Goal: Information Seeking & Learning: Check status

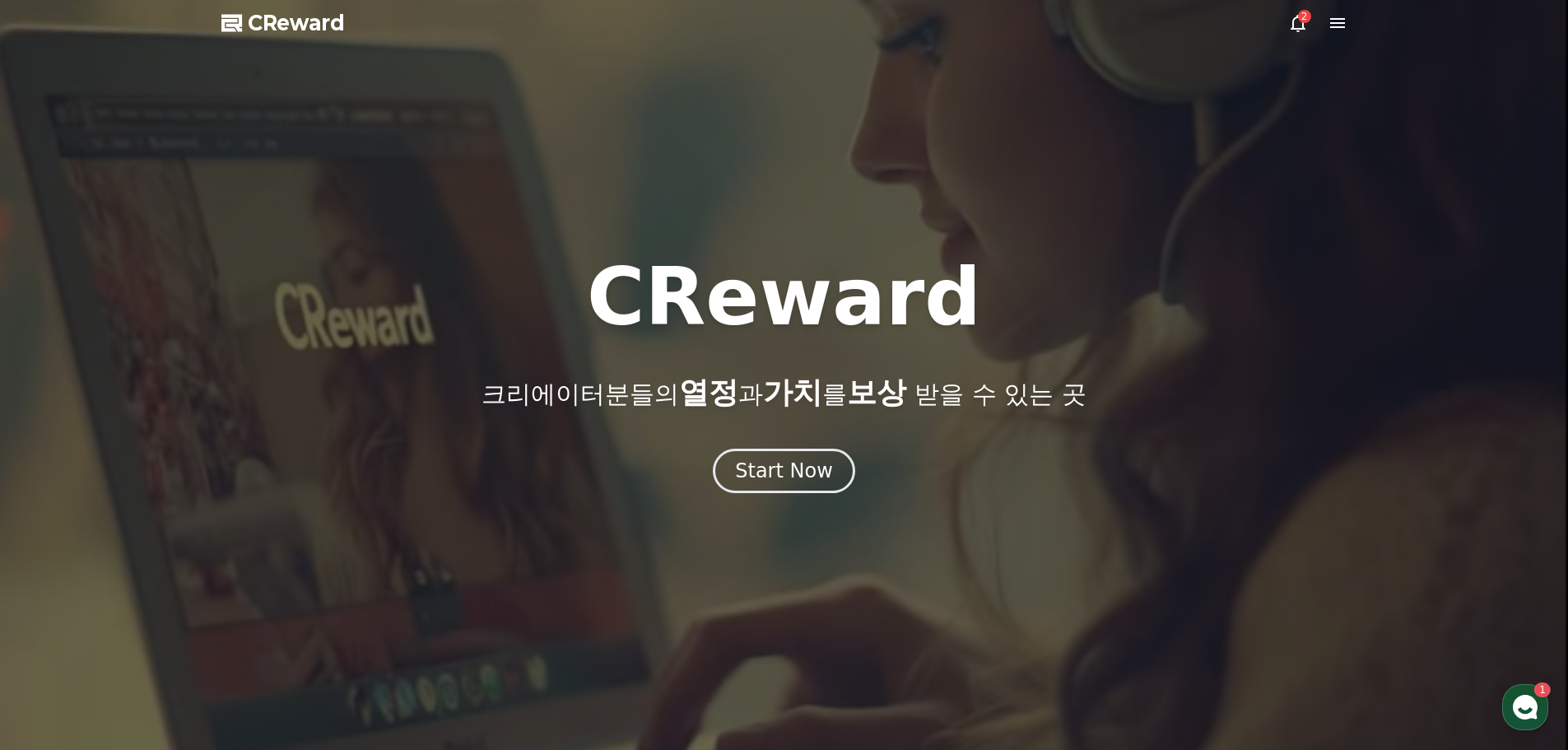
click at [1331, 27] on icon at bounding box center [1338, 23] width 15 height 10
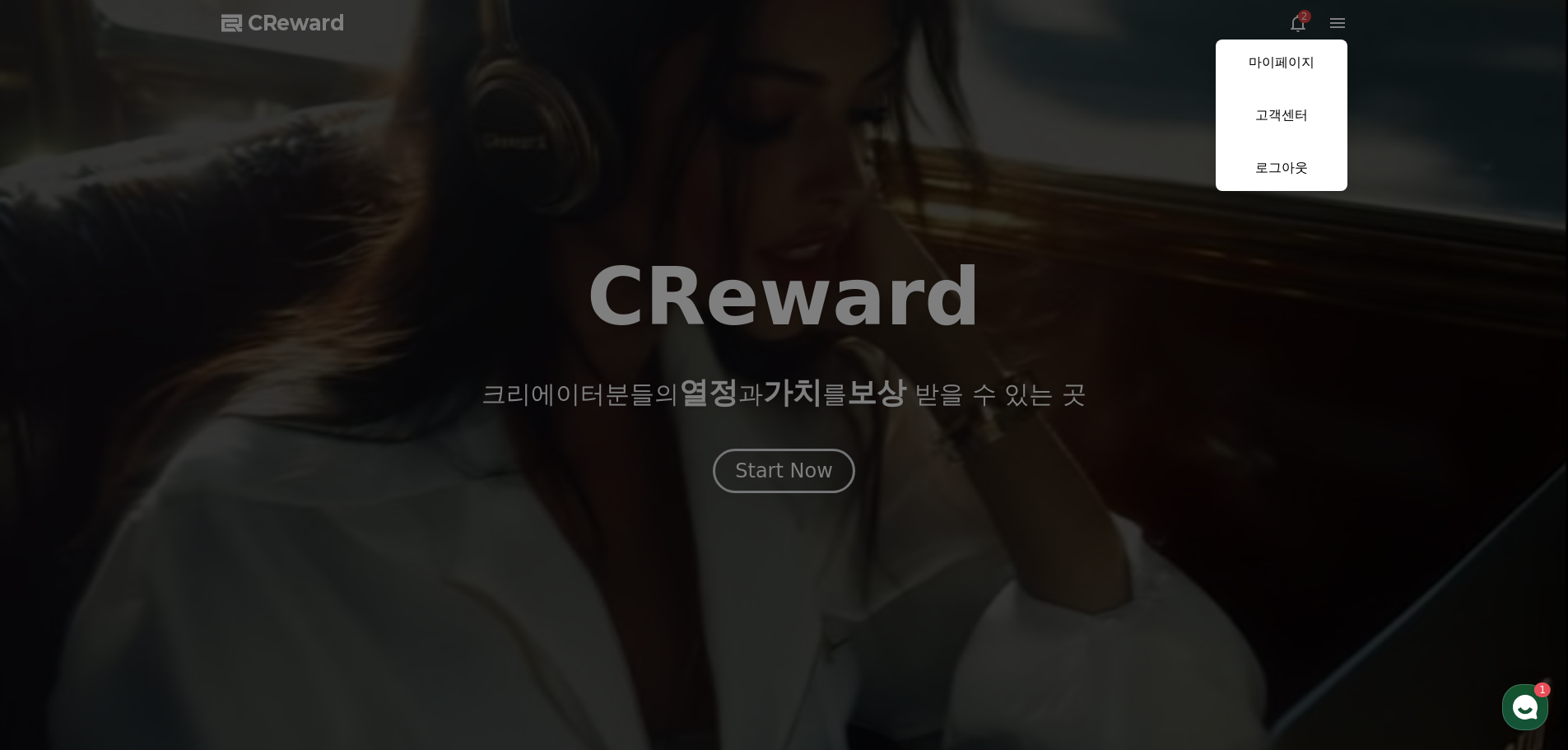
click at [1314, 7] on button "close" at bounding box center [784, 375] width 1568 height 750
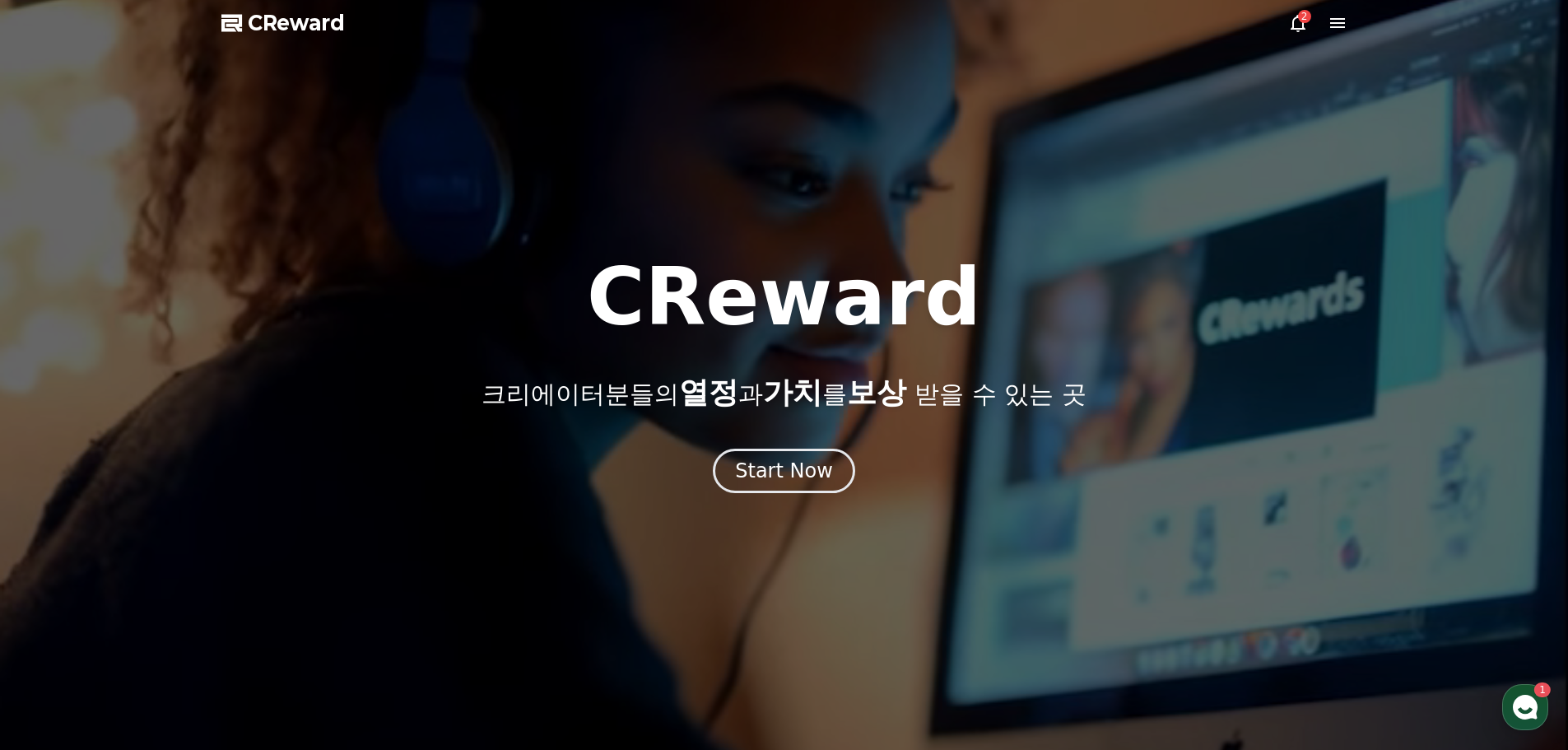
click at [1298, 19] on div "2" at bounding box center [1304, 16] width 13 height 13
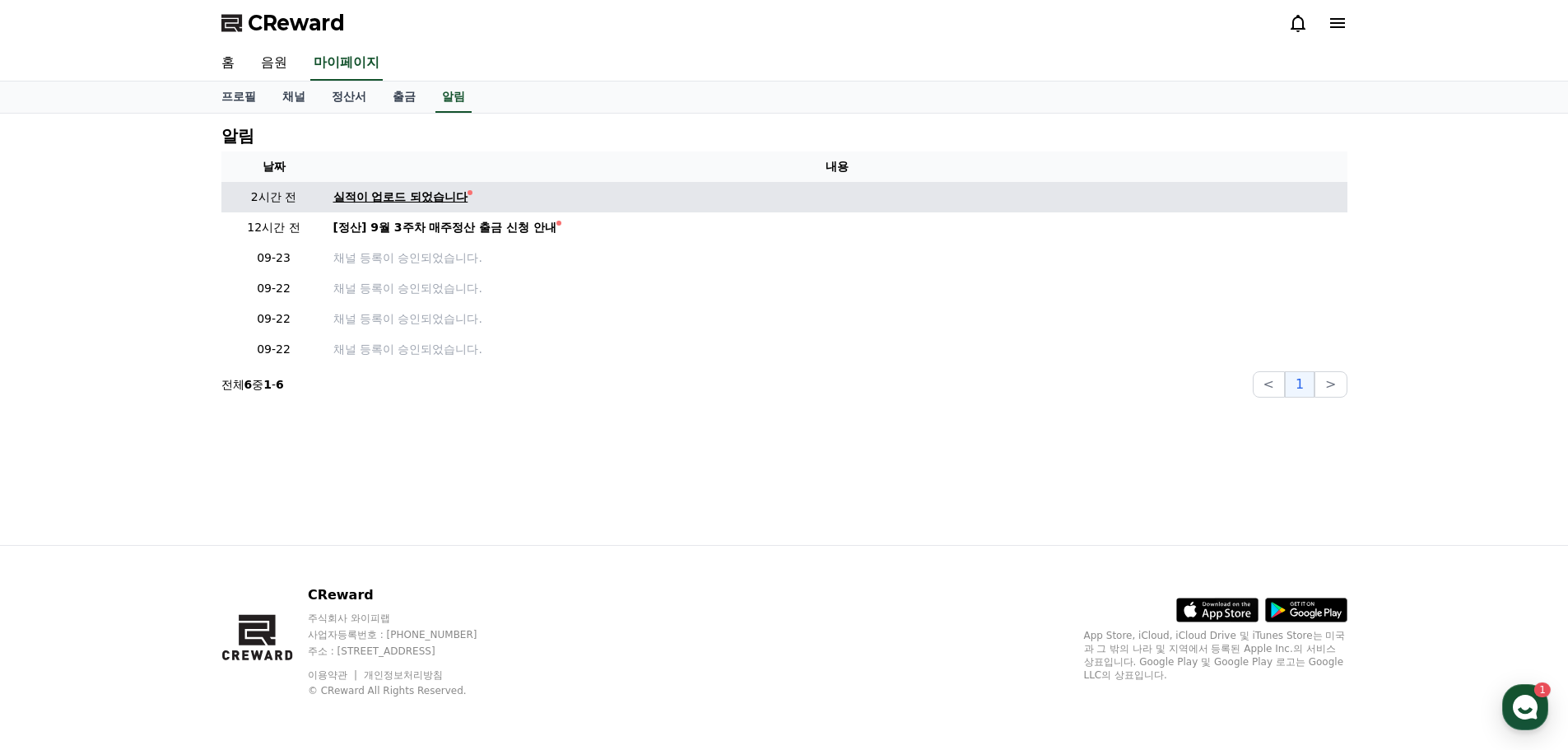
click at [424, 200] on div "실적이 업로드 되었습니다" at bounding box center [401, 197] width 135 height 17
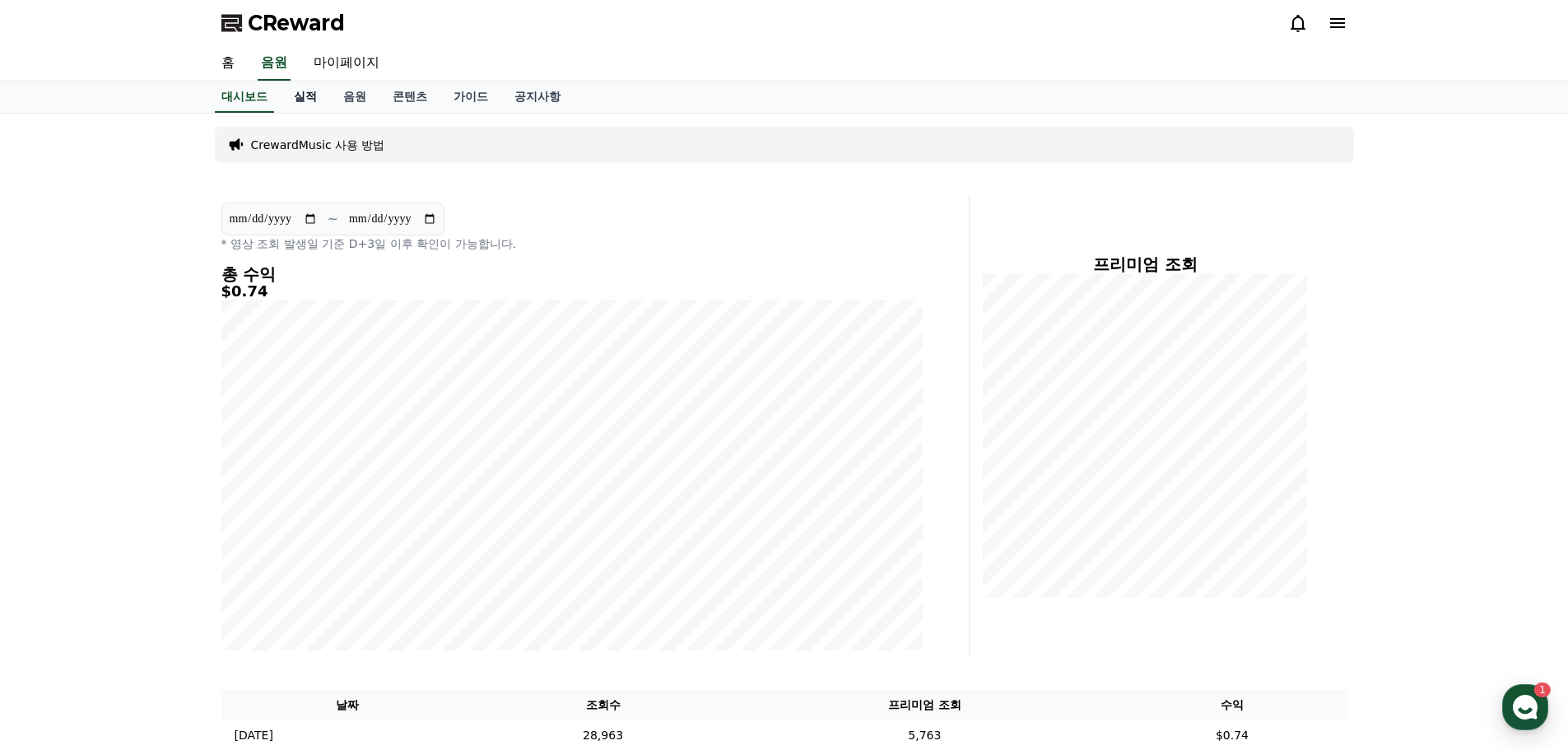
click at [316, 99] on link "실적" at bounding box center [305, 97] width 49 height 31
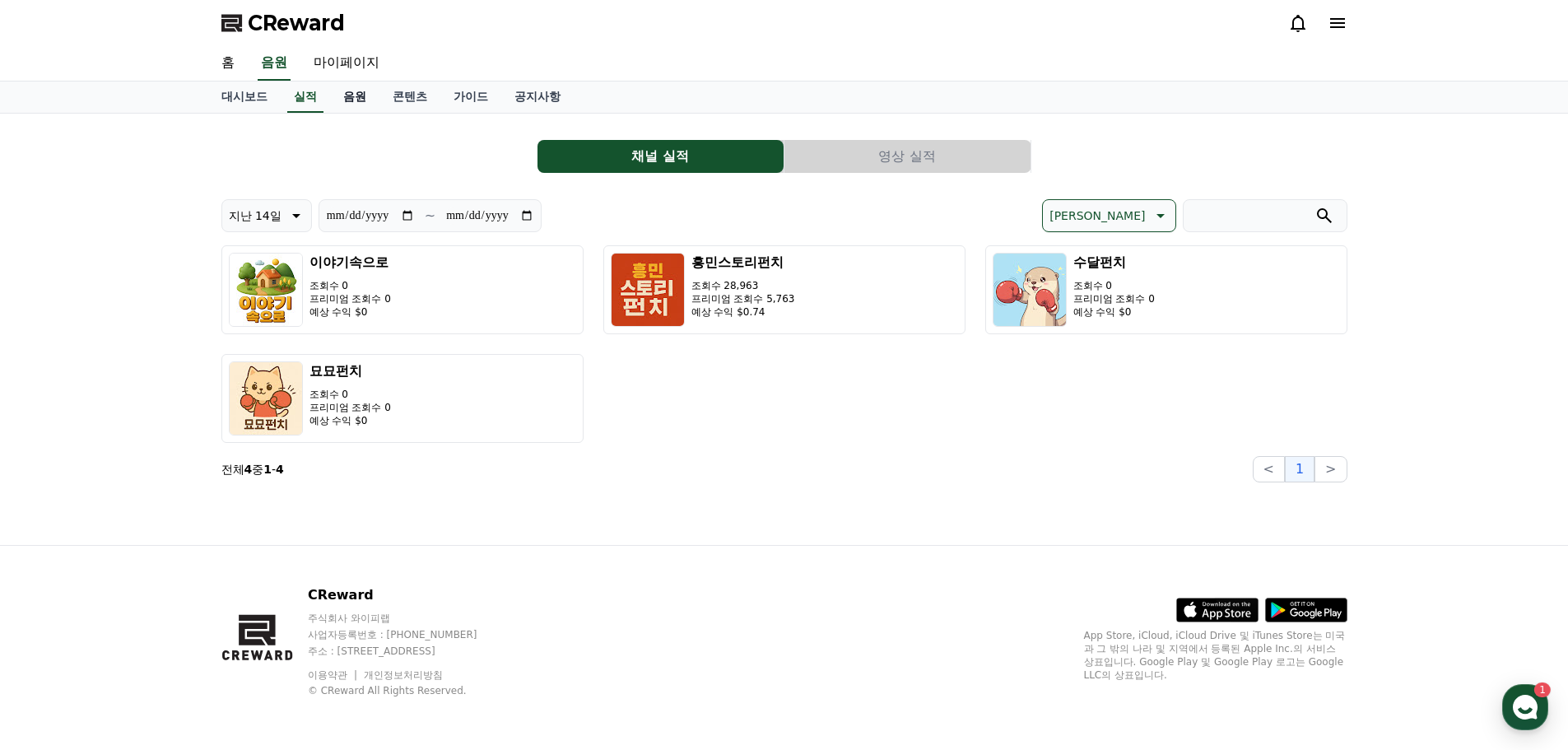
drag, startPoint x: 345, startPoint y: 95, endPoint x: 363, endPoint y: 97, distance: 18.1
click at [346, 95] on link "음원" at bounding box center [355, 97] width 49 height 31
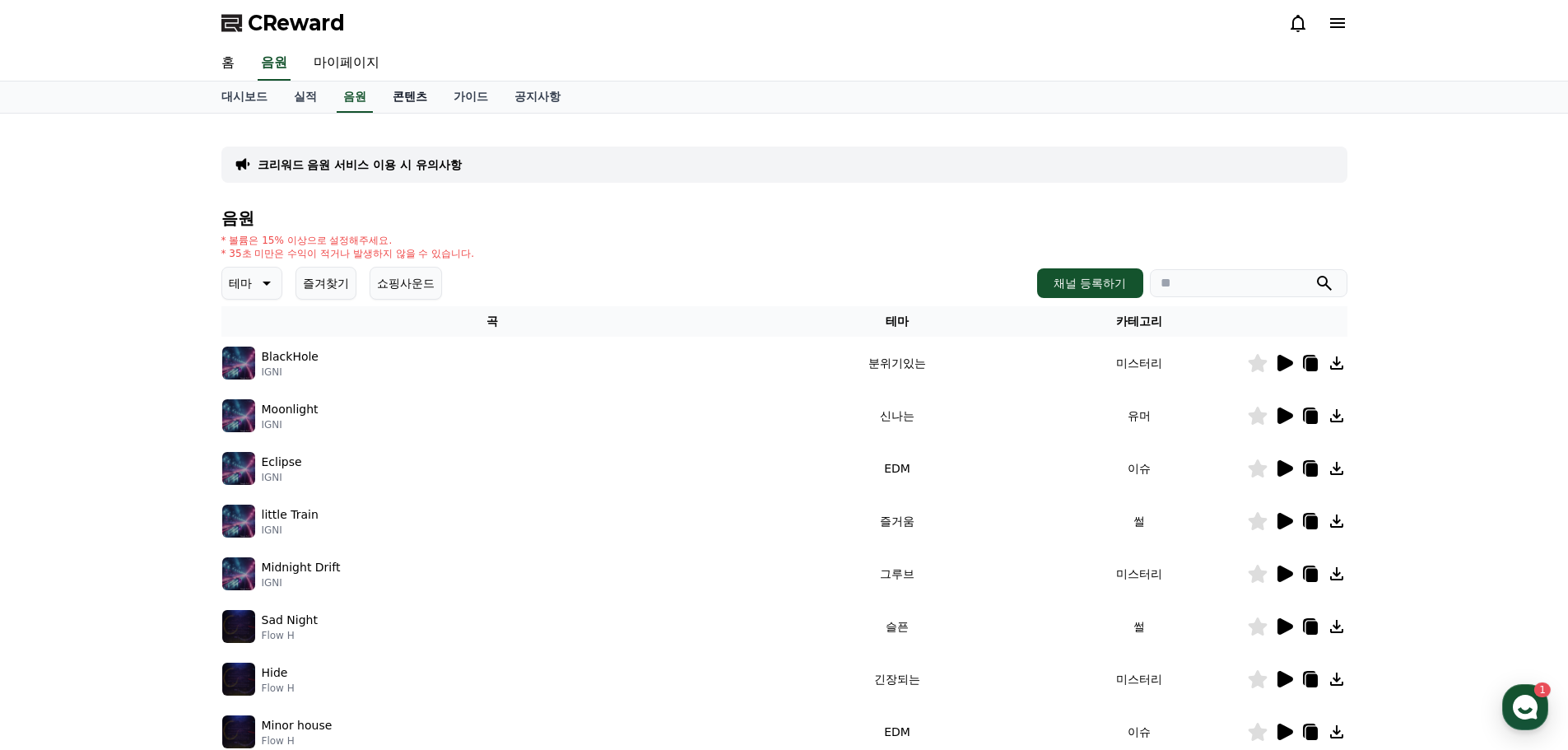
click at [411, 101] on link "콘텐츠" at bounding box center [410, 97] width 61 height 31
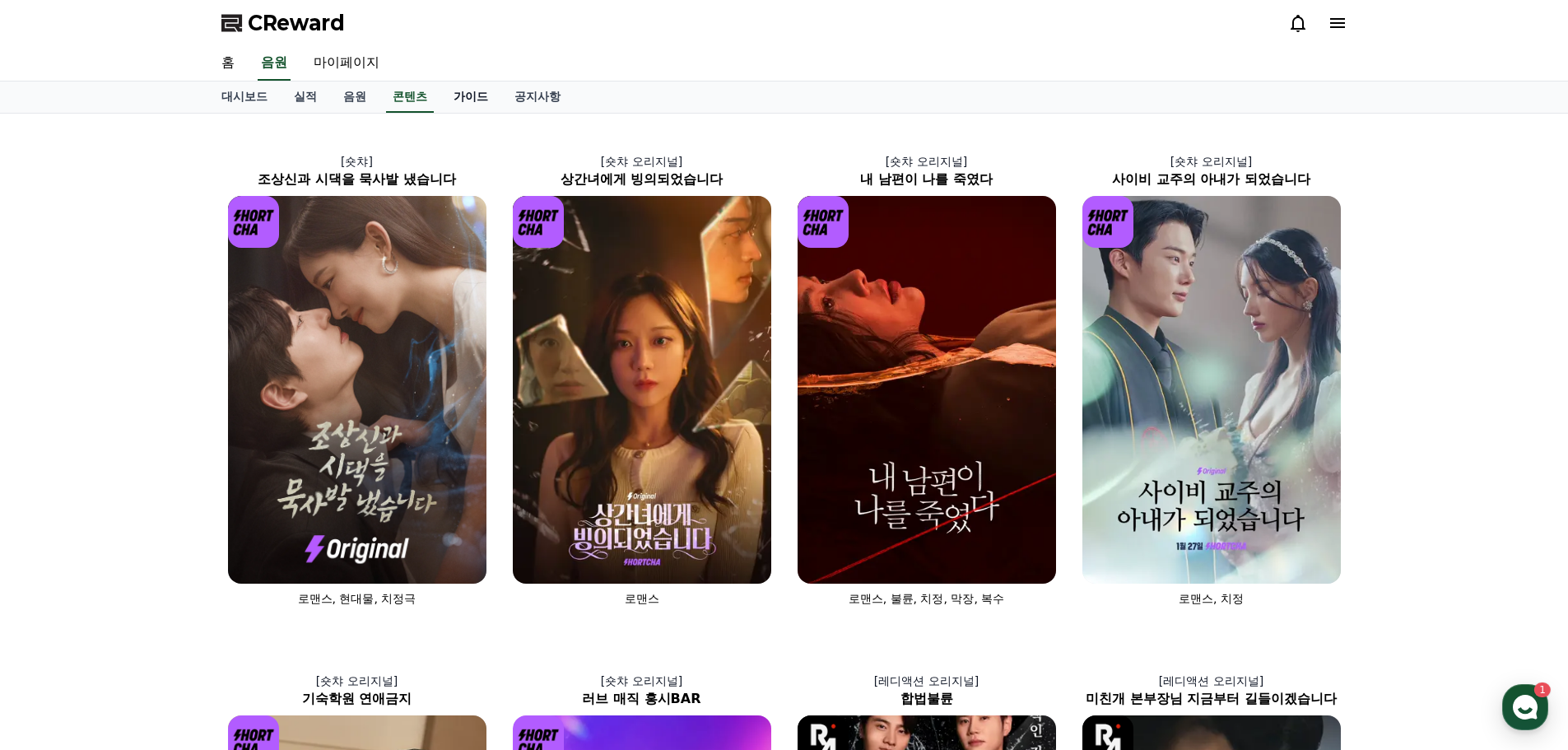
click at [471, 96] on link "가이드" at bounding box center [471, 97] width 61 height 31
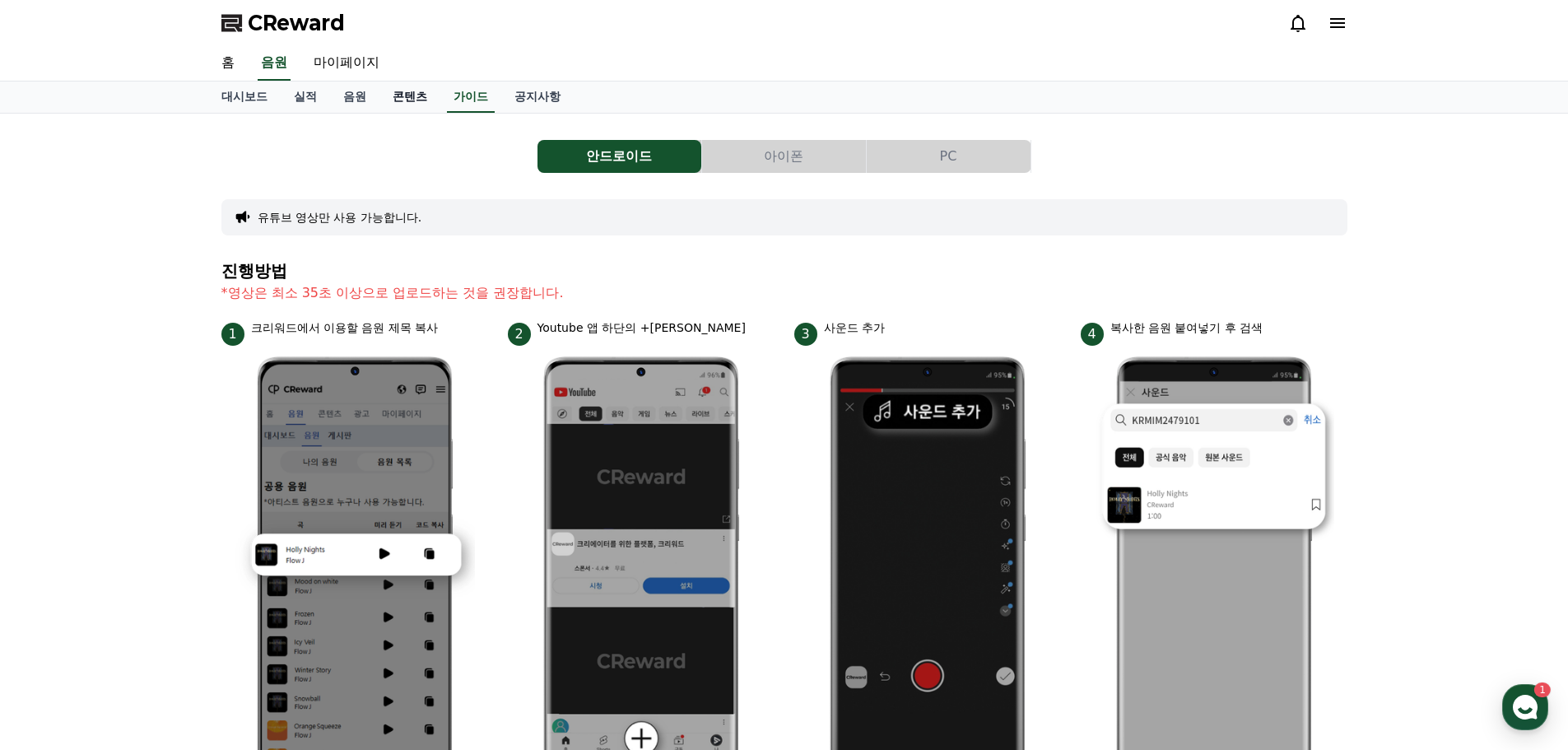
click at [382, 101] on link "콘텐츠" at bounding box center [410, 97] width 61 height 31
click at [350, 100] on link "음원" at bounding box center [355, 97] width 49 height 31
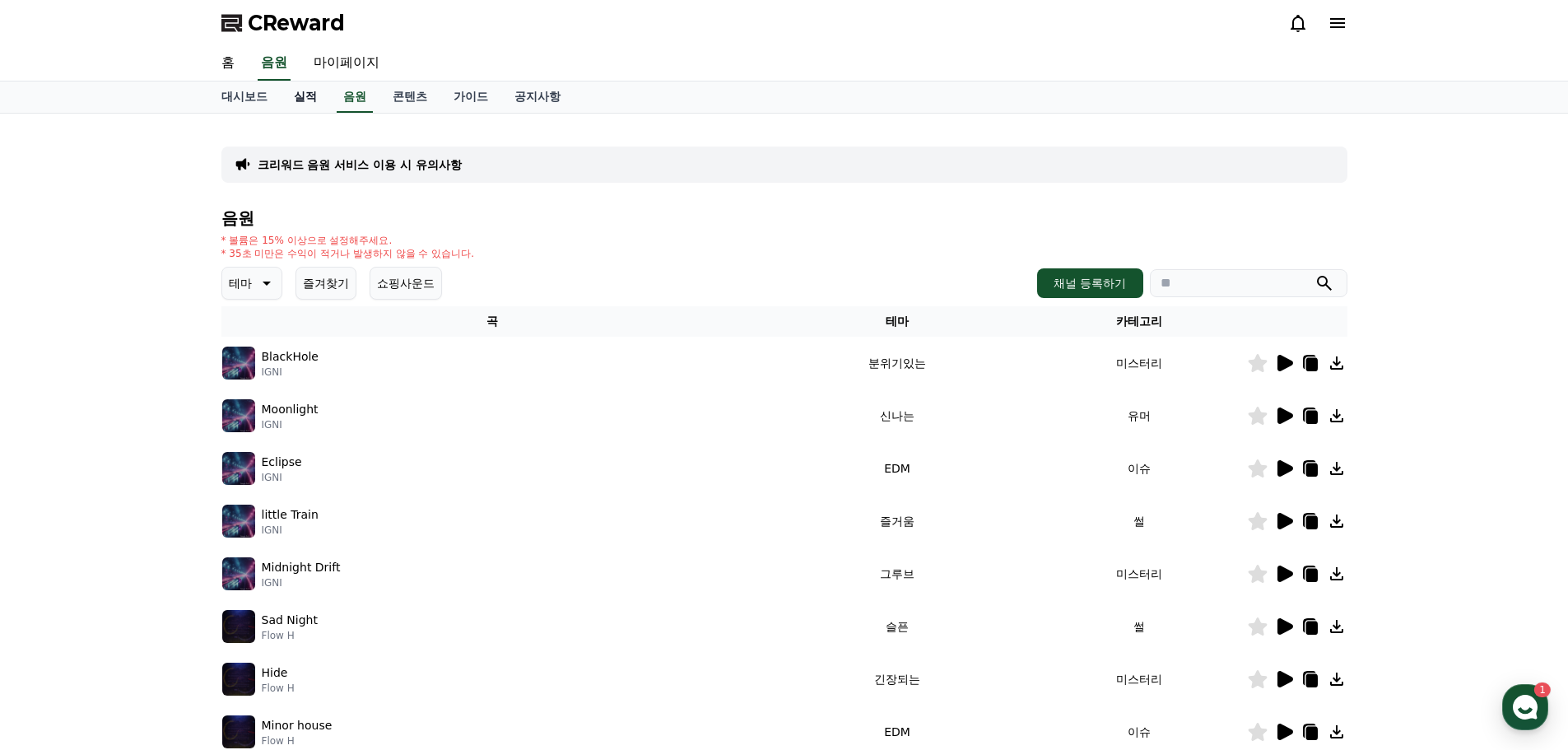
click at [320, 101] on link "실적" at bounding box center [305, 97] width 49 height 31
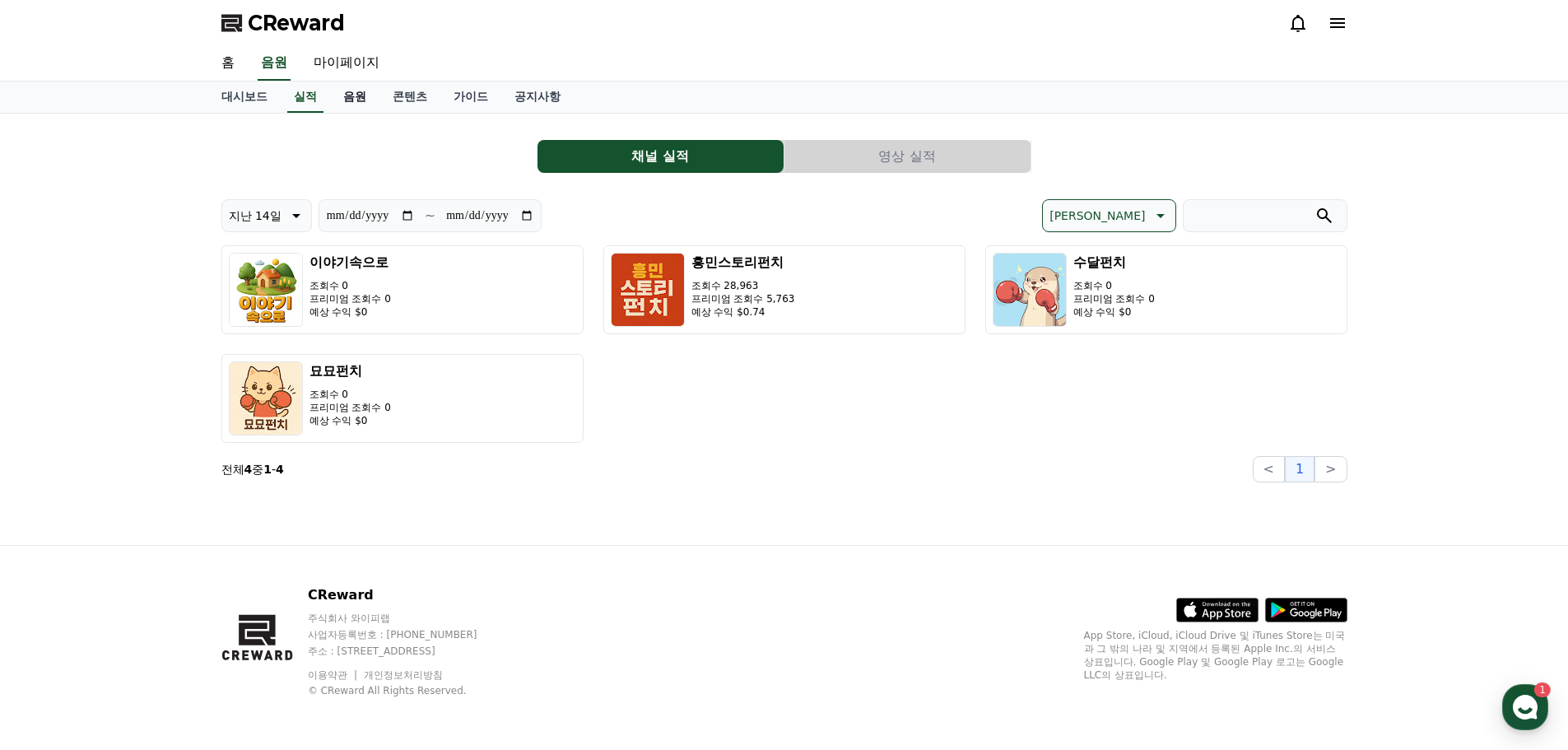
click at [361, 97] on link "음원" at bounding box center [355, 97] width 49 height 31
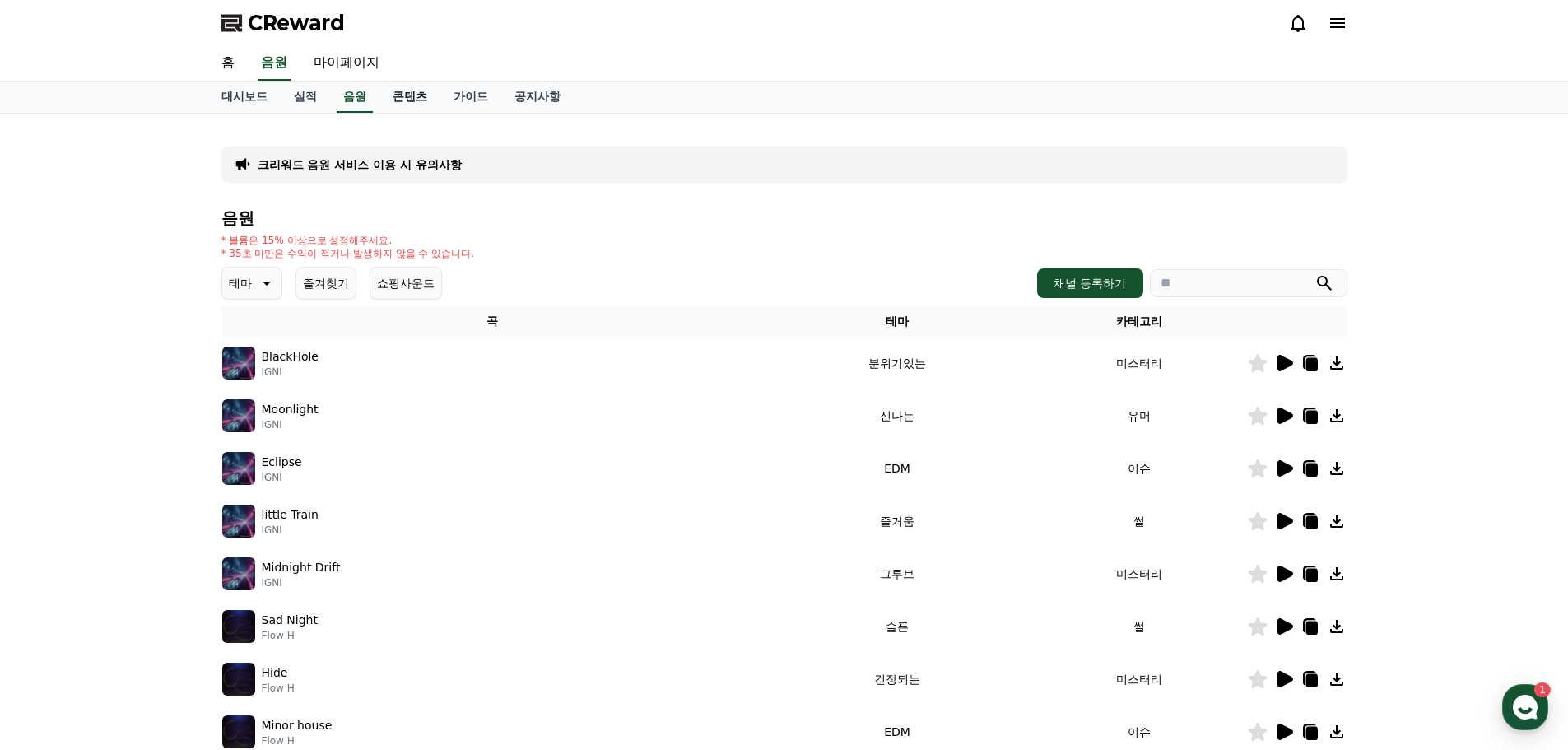
click at [418, 88] on link "콘텐츠" at bounding box center [410, 97] width 61 height 31
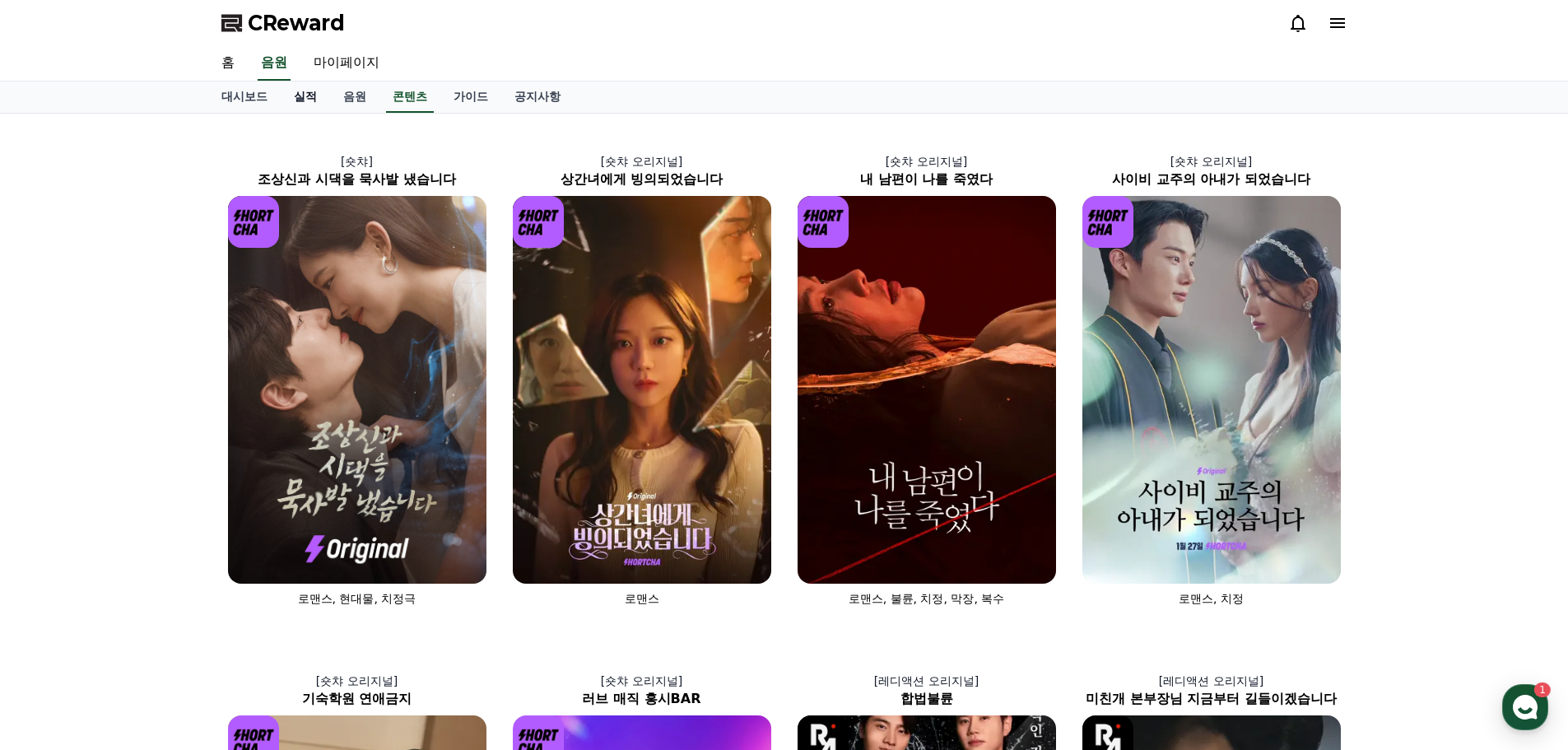
click at [314, 95] on link "실적" at bounding box center [305, 97] width 49 height 31
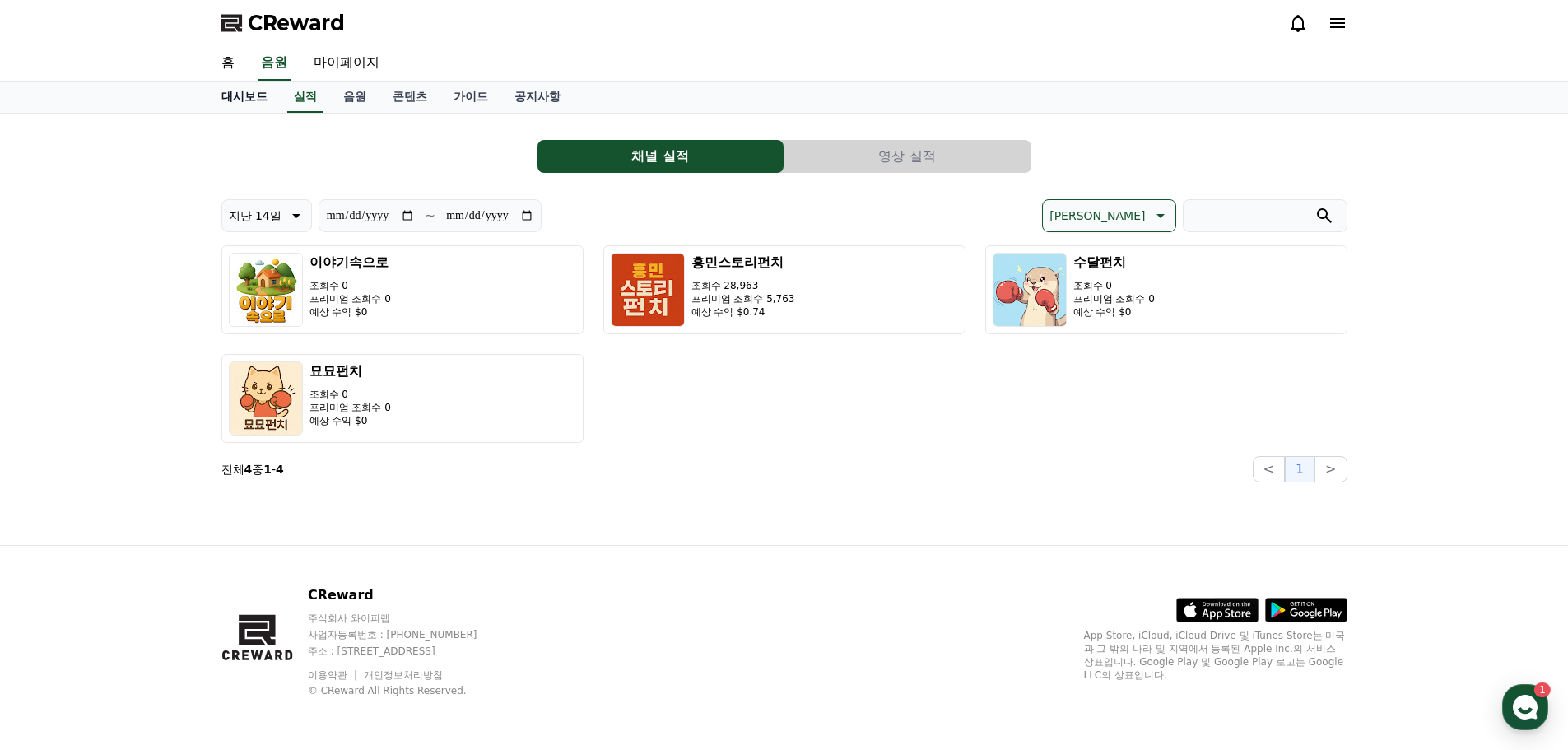
click at [245, 89] on link "대시보드" at bounding box center [245, 97] width 72 height 31
